Goal: Download file/media

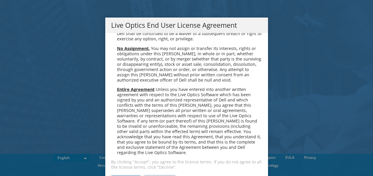
scroll to position [13, 0]
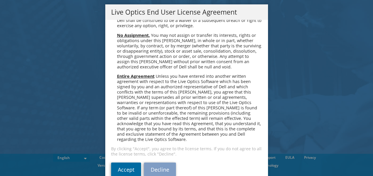
click at [129, 163] on link "Accept" at bounding box center [126, 170] width 30 height 14
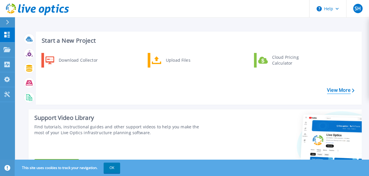
click at [337, 88] on link "View More" at bounding box center [340, 91] width 27 height 6
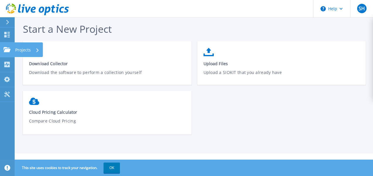
click at [8, 50] on icon at bounding box center [7, 49] width 7 height 5
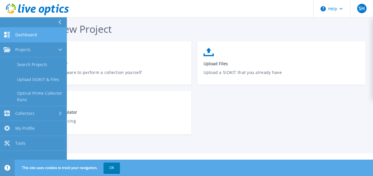
click at [34, 38] on link "Dashboard Dashboard" at bounding box center [33, 35] width 67 height 15
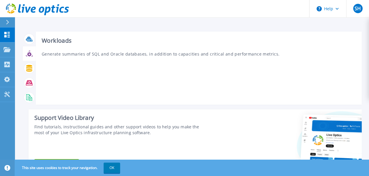
click at [29, 52] on icon at bounding box center [29, 53] width 7 height 7
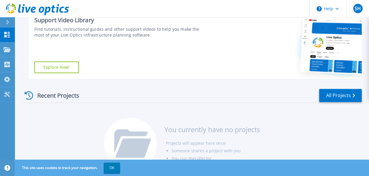
scroll to position [116, 0]
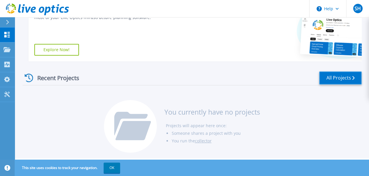
click at [328, 81] on link "All Projects" at bounding box center [340, 78] width 43 height 13
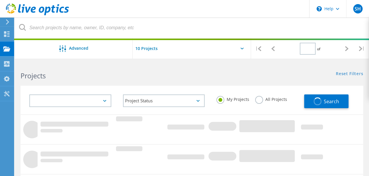
type input "1"
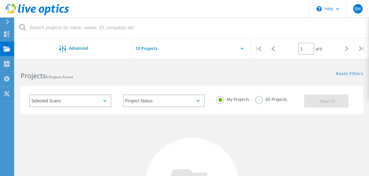
click at [6, 22] on icon at bounding box center [7, 21] width 4 height 5
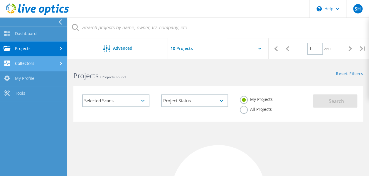
click at [32, 65] on link "Collectors" at bounding box center [33, 64] width 67 height 15
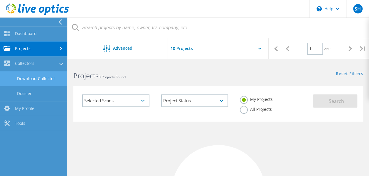
click at [30, 82] on link "Download Collector" at bounding box center [33, 79] width 67 height 15
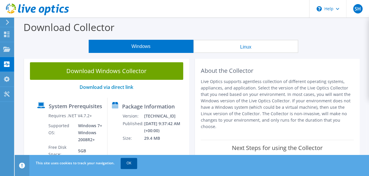
click at [125, 162] on link "OK" at bounding box center [128, 163] width 16 height 11
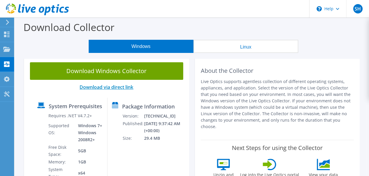
click at [112, 86] on link "Download via direct link" at bounding box center [106, 87] width 54 height 6
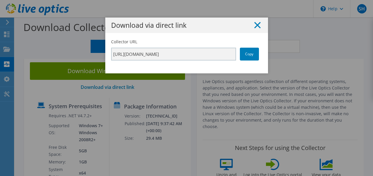
click at [255, 25] on line at bounding box center [257, 25] width 6 height 6
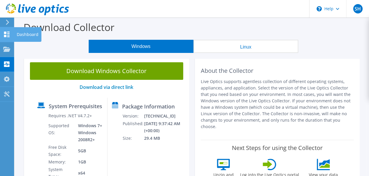
click at [8, 36] on icon at bounding box center [6, 35] width 7 height 6
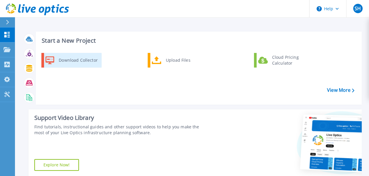
click at [49, 64] on icon at bounding box center [49, 60] width 9 height 8
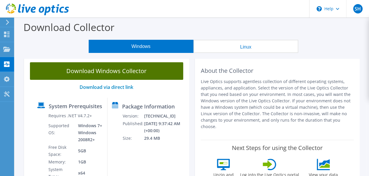
click at [112, 72] on link "Download Windows Collector" at bounding box center [106, 71] width 153 height 18
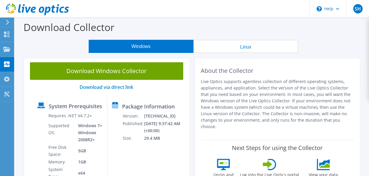
click at [216, 111] on p "Live Optics supports agentless collection of different operating systems, appli…" at bounding box center [277, 105] width 153 height 52
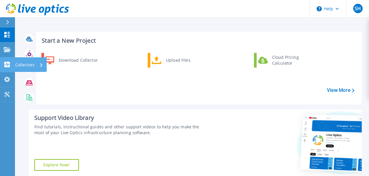
click at [6, 64] on icon at bounding box center [7, 65] width 7 height 6
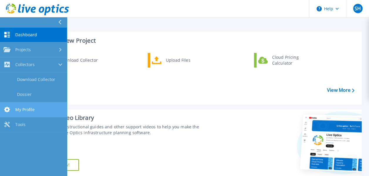
click at [24, 111] on span "My Profile" at bounding box center [24, 109] width 19 height 5
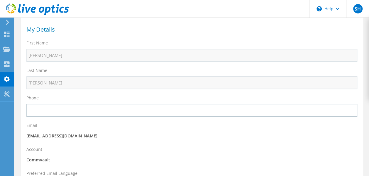
scroll to position [28, 0]
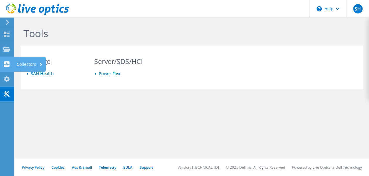
click at [8, 62] on icon at bounding box center [6, 65] width 7 height 6
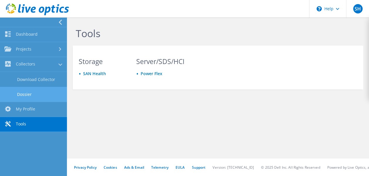
click at [22, 93] on link "Dossier" at bounding box center [33, 94] width 67 height 15
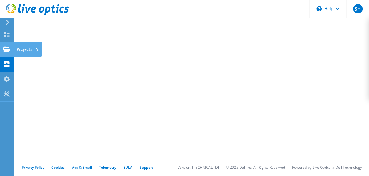
click at [10, 49] on use at bounding box center [6, 49] width 7 height 5
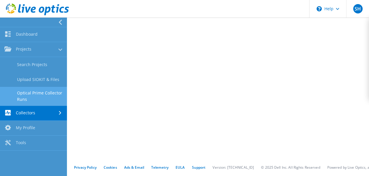
click at [30, 97] on link "Optical Prime Collector Runs" at bounding box center [33, 96] width 67 height 19
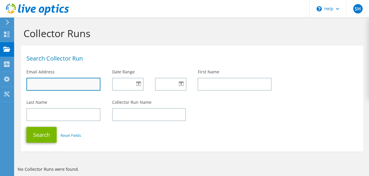
click at [45, 84] on input "text" at bounding box center [63, 84] width 74 height 13
click at [93, 59] on h1 "Search Collector Run" at bounding box center [189, 59] width 327 height 6
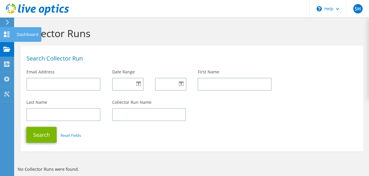
click at [8, 35] on icon at bounding box center [6, 35] width 7 height 6
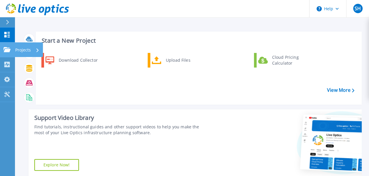
click at [9, 50] on icon at bounding box center [7, 49] width 7 height 5
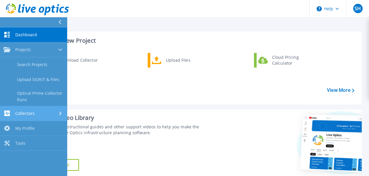
click at [21, 111] on span "Collectors" at bounding box center [24, 113] width 19 height 5
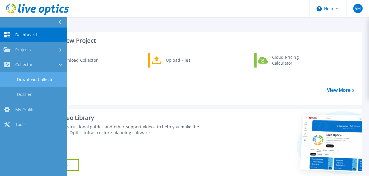
click at [29, 83] on link "Download Collector" at bounding box center [33, 79] width 67 height 15
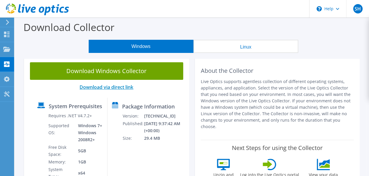
click at [104, 86] on link "Download via direct link" at bounding box center [106, 87] width 54 height 6
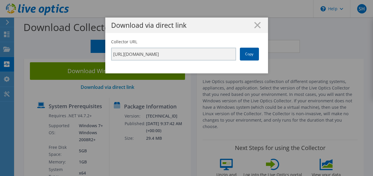
click at [245, 54] on link "Copy" at bounding box center [249, 54] width 19 height 13
drag, startPoint x: 245, startPoint y: 54, endPoint x: 232, endPoint y: 84, distance: 33.0
click at [232, 84] on div "Download via direct link Collector URL https://app.liveoptics.com/collector/dir…" at bounding box center [186, 88] width 373 height 141
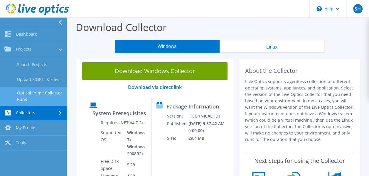
click at [32, 99] on link "Optical Prime Collector Runs" at bounding box center [33, 96] width 67 height 19
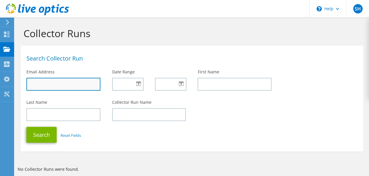
click at [52, 83] on input "text" at bounding box center [63, 84] width 74 height 13
type input "[DEMOGRAPHIC_DATA]"
click at [26, 127] on button "Search" at bounding box center [41, 135] width 30 height 16
click at [55, 86] on input "[DEMOGRAPHIC_DATA]" at bounding box center [63, 84] width 74 height 13
type input "j"
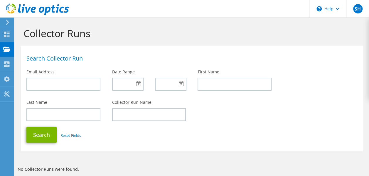
click at [9, 23] on use at bounding box center [7, 22] width 3 height 5
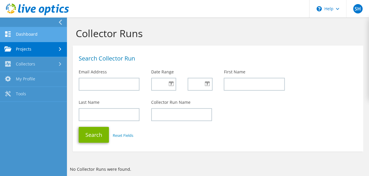
click at [24, 34] on link "Dashboard" at bounding box center [33, 34] width 67 height 15
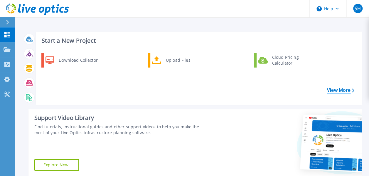
click at [337, 88] on link "View More" at bounding box center [340, 91] width 27 height 6
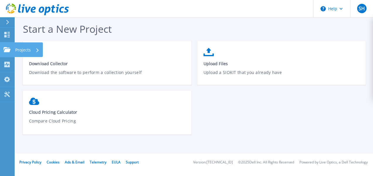
click at [7, 48] on icon at bounding box center [7, 49] width 7 height 5
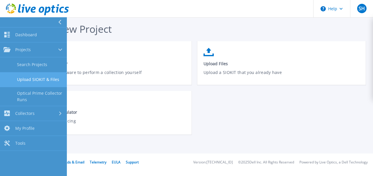
click at [31, 79] on link "Upload SIOKIT & Files" at bounding box center [33, 79] width 67 height 15
